Goal: Information Seeking & Learning: Compare options

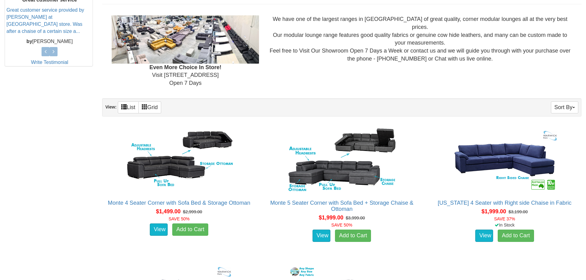
scroll to position [279, 0]
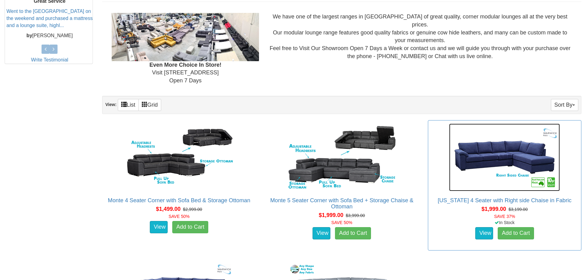
click at [520, 159] on img at bounding box center [504, 158] width 111 height 68
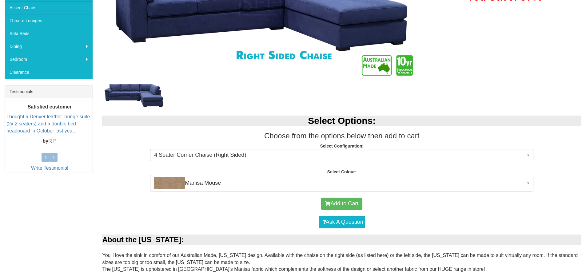
scroll to position [181, 0]
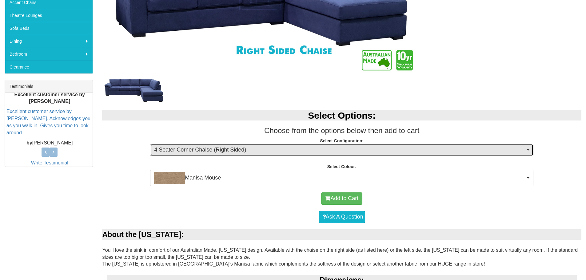
click at [525, 149] on span "4 Seater Corner Chaise (Right Sided)" at bounding box center [339, 150] width 371 height 8
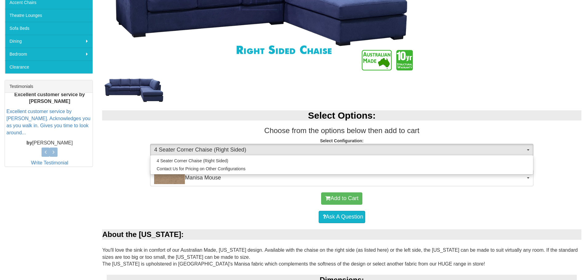
click at [526, 107] on div "Select Options: Choose from the options below then add to cart Select Configura…" at bounding box center [342, 145] width 488 height 82
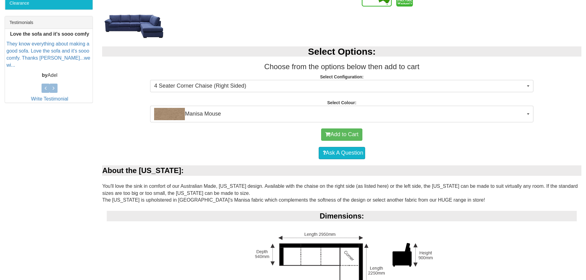
scroll to position [249, 0]
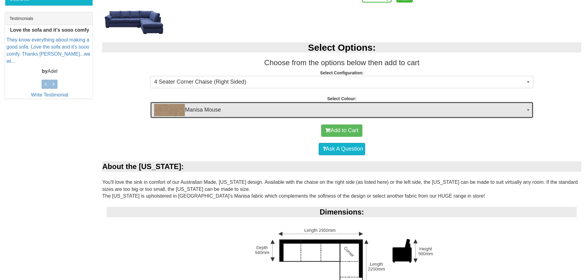
click at [528, 109] on button "Manisa Mouse" at bounding box center [341, 110] width 383 height 17
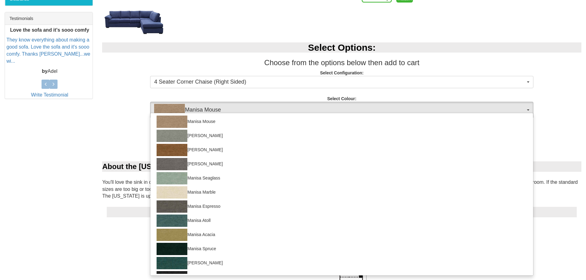
click at [573, 86] on p "Select Configuration: 4 Seater Corner Chaise (Right Sided) 4 Seater Corner Chai…" at bounding box center [341, 78] width 479 height 17
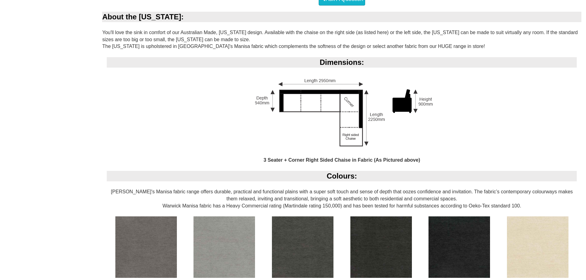
scroll to position [396, 0]
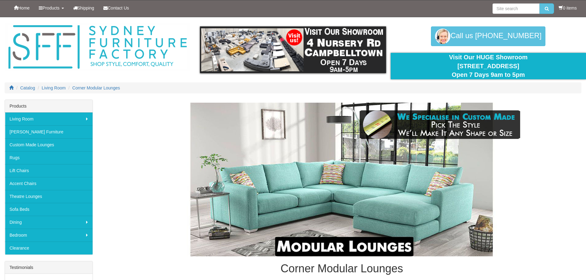
scroll to position [279, 0]
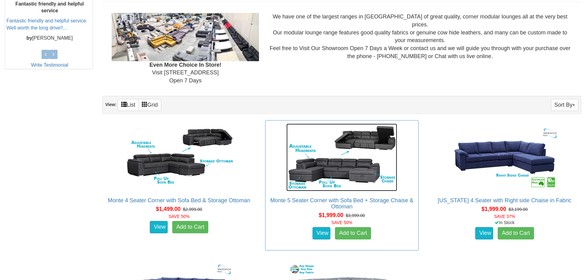
click at [361, 167] on img at bounding box center [341, 158] width 111 height 68
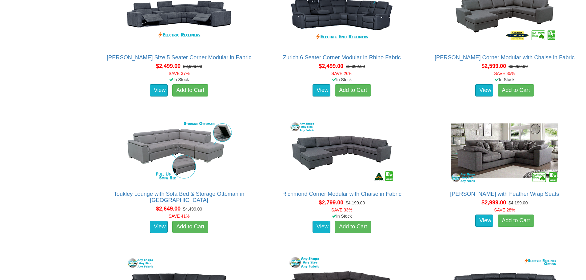
scroll to position [698, 0]
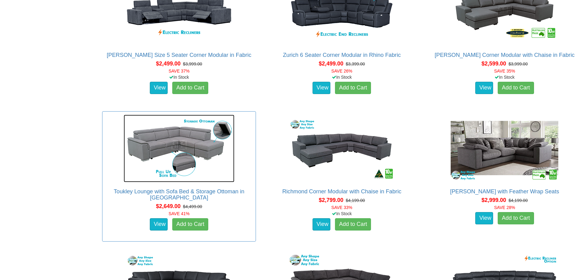
click at [201, 137] on img at bounding box center [179, 149] width 111 height 68
